Goal: Task Accomplishment & Management: Use online tool/utility

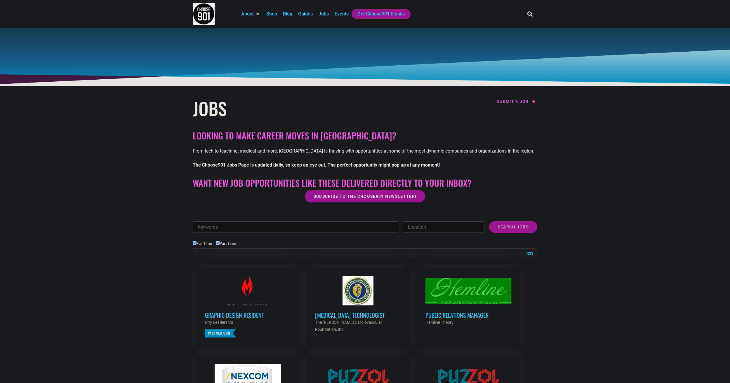
click at [211, 226] on input "Keywords" at bounding box center [296, 227] width 206 height 11
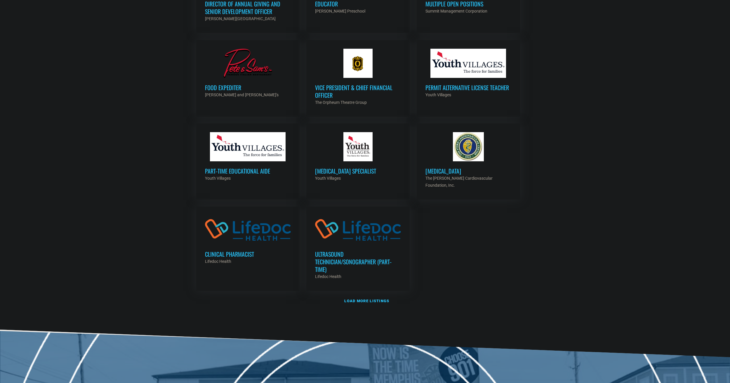
scroll to position [555, 0]
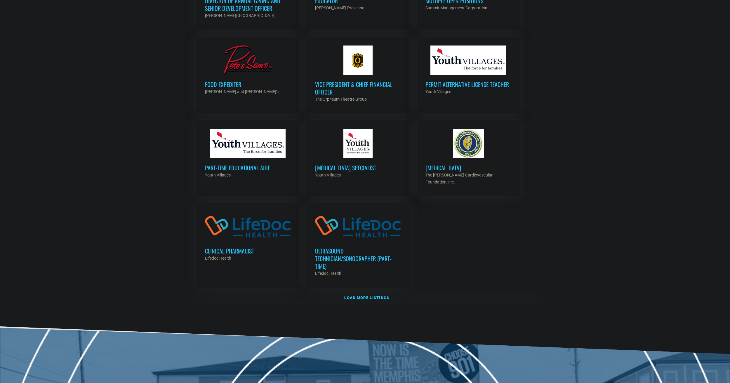
click at [365, 296] on strong "Load more listings" at bounding box center [366, 298] width 45 height 4
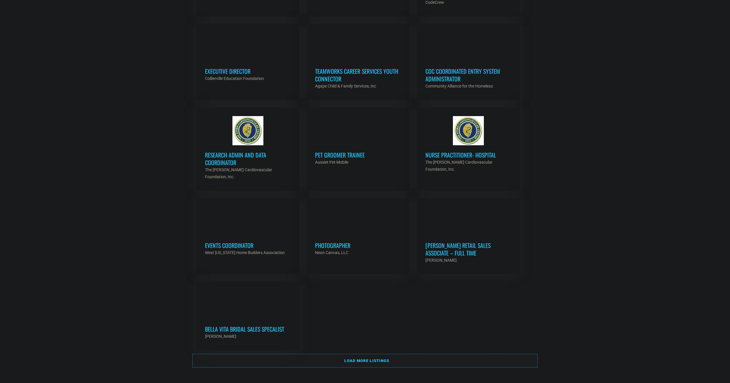
scroll to position [1080, 0]
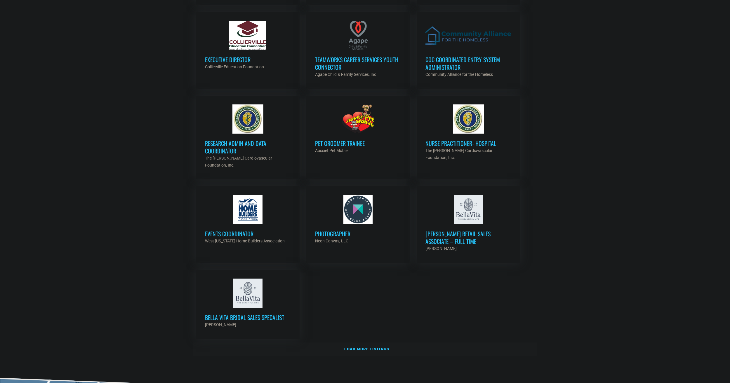
click at [409, 343] on link "Load more listings" at bounding box center [365, 349] width 345 height 13
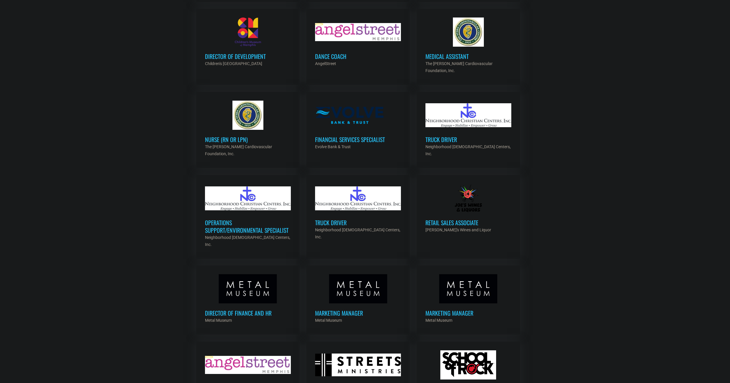
scroll to position [1431, 0]
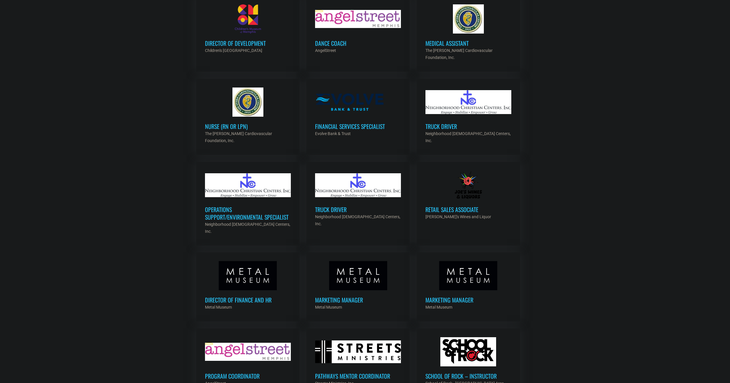
click at [348, 296] on h3 "Marketing Manager" at bounding box center [358, 300] width 86 height 8
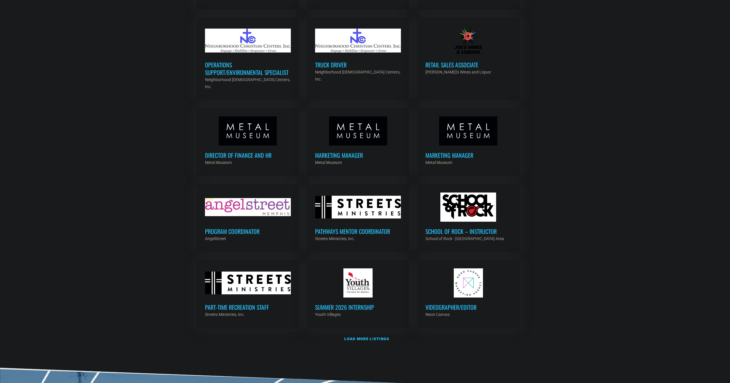
scroll to position [1577, 0]
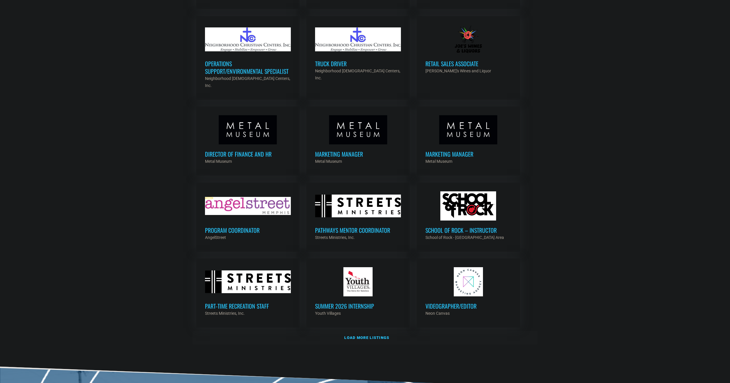
click at [379, 336] on strong "Load more listings" at bounding box center [366, 338] width 45 height 4
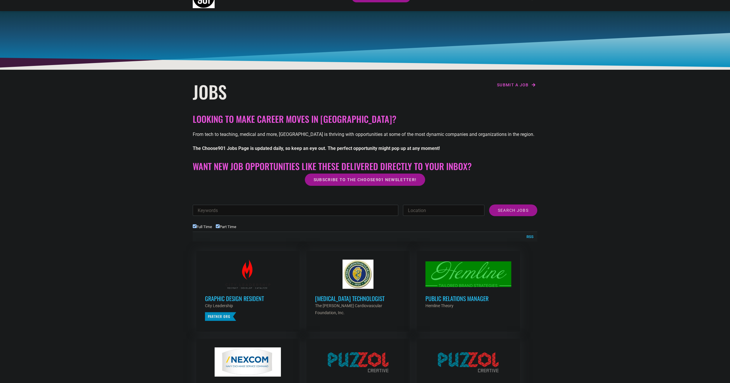
scroll to position [0, 0]
